Goal: Information Seeking & Learning: Find contact information

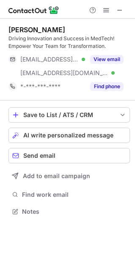
scroll to position [205, 135]
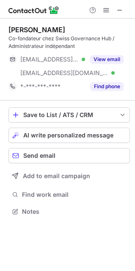
scroll to position [205, 135]
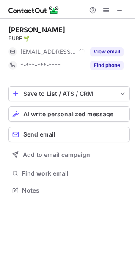
scroll to position [4, 4]
click at [119, 8] on span at bounding box center [120, 10] width 7 height 7
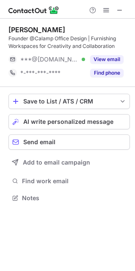
scroll to position [192, 135]
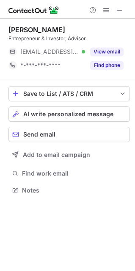
scroll to position [184, 135]
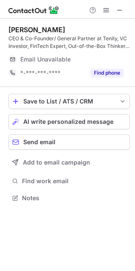
scroll to position [192, 135]
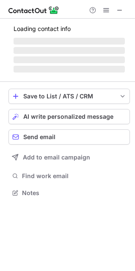
scroll to position [198, 135]
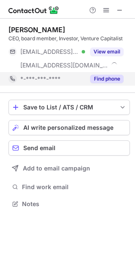
click at [105, 76] on button "Find phone" at bounding box center [107, 79] width 34 height 8
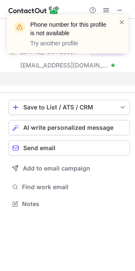
scroll to position [184, 135]
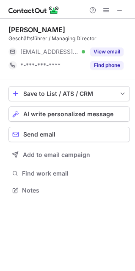
scroll to position [184, 135]
click at [120, 7] on span at bounding box center [120, 10] width 7 height 7
